Goal: Complete application form

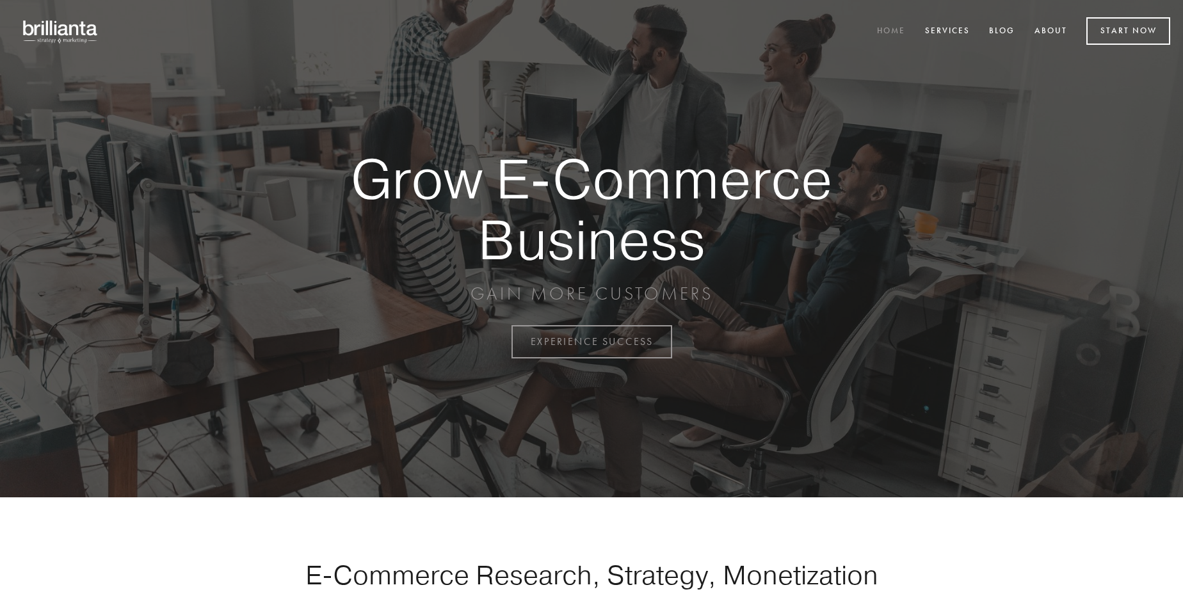
scroll to position [3357, 0]
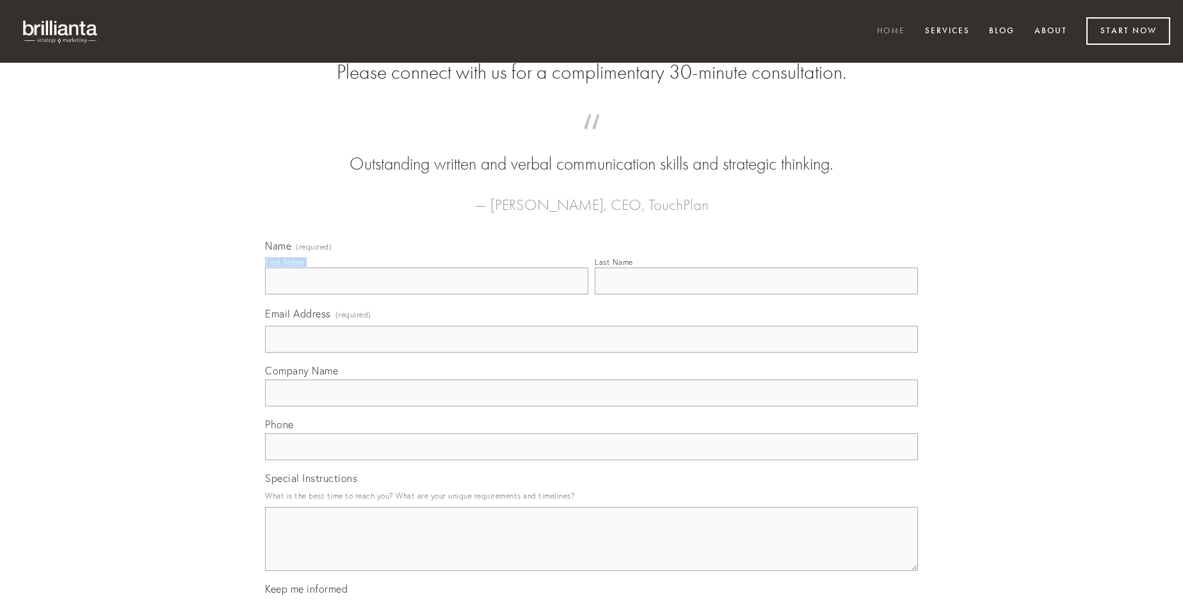
type input "[PERSON_NAME]"
click at [756, 295] on input "Last Name" at bounding box center [756, 281] width 323 height 27
type input "[PERSON_NAME]"
click at [592, 353] on input "Email Address (required)" at bounding box center [591, 339] width 653 height 27
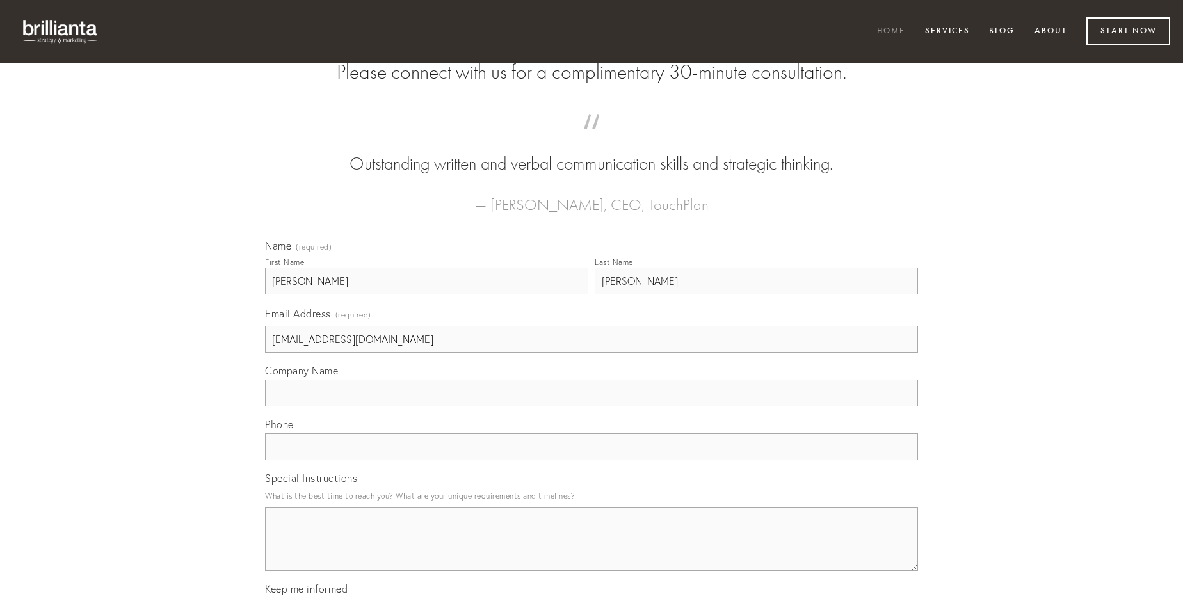
type input "[EMAIL_ADDRESS][DOMAIN_NAME]"
click at [592, 407] on input "Company Name" at bounding box center [591, 393] width 653 height 27
type input "volaticus"
click at [592, 460] on input "text" at bounding box center [591, 446] width 653 height 27
click at [592, 551] on textarea "Special Instructions" at bounding box center [591, 539] width 653 height 64
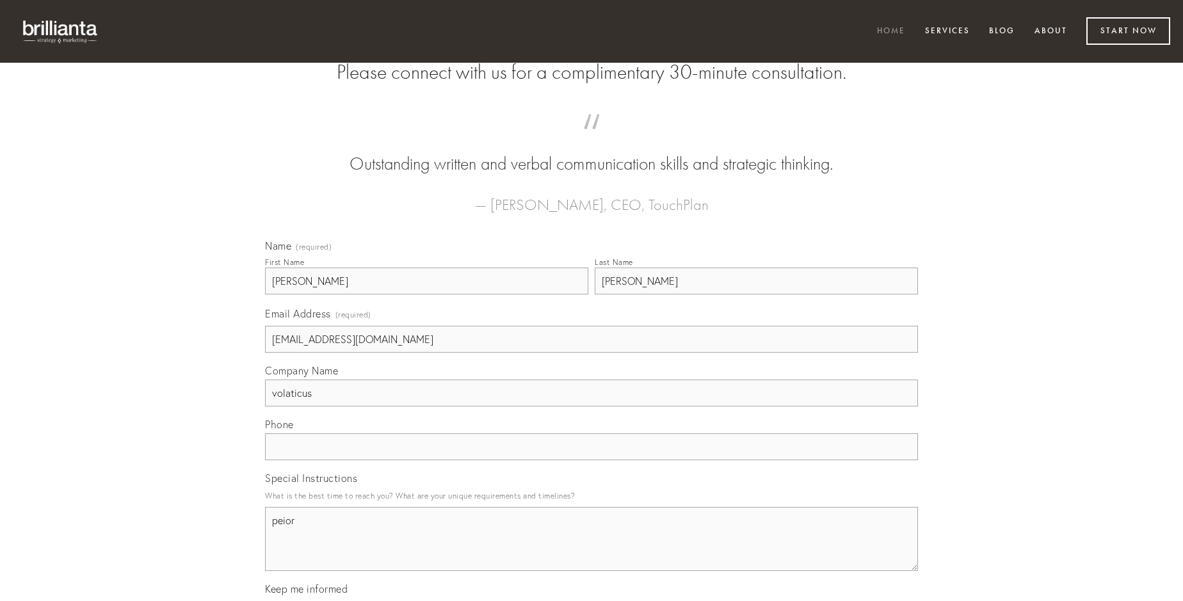
type textarea "peior"
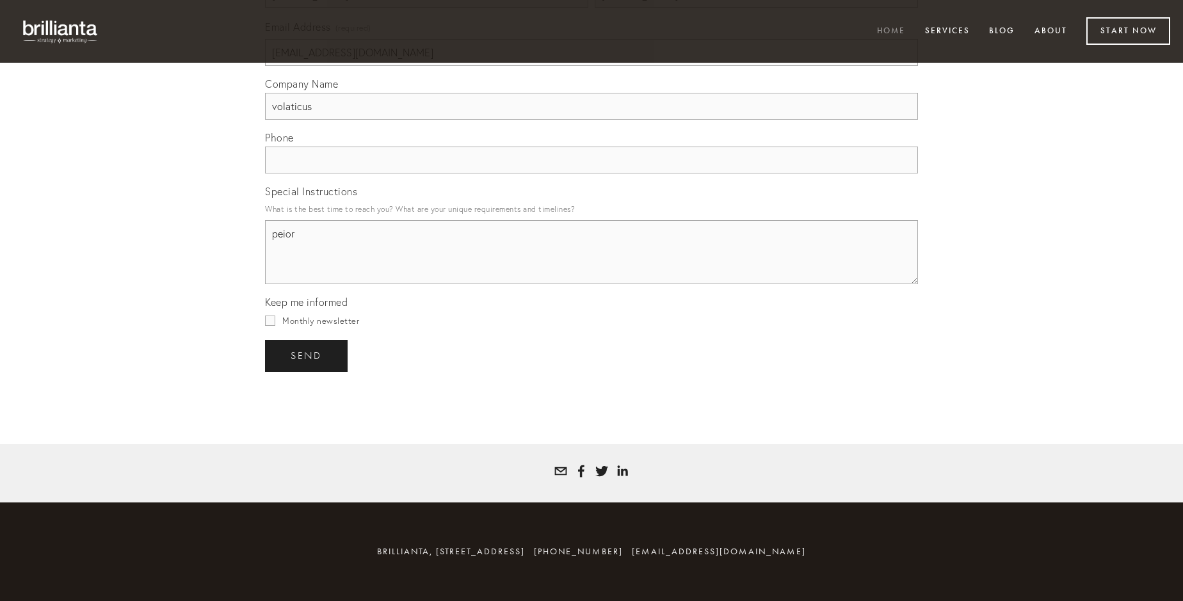
click at [307, 355] on span "send" at bounding box center [306, 356] width 31 height 12
